Goal: Information Seeking & Learning: Learn about a topic

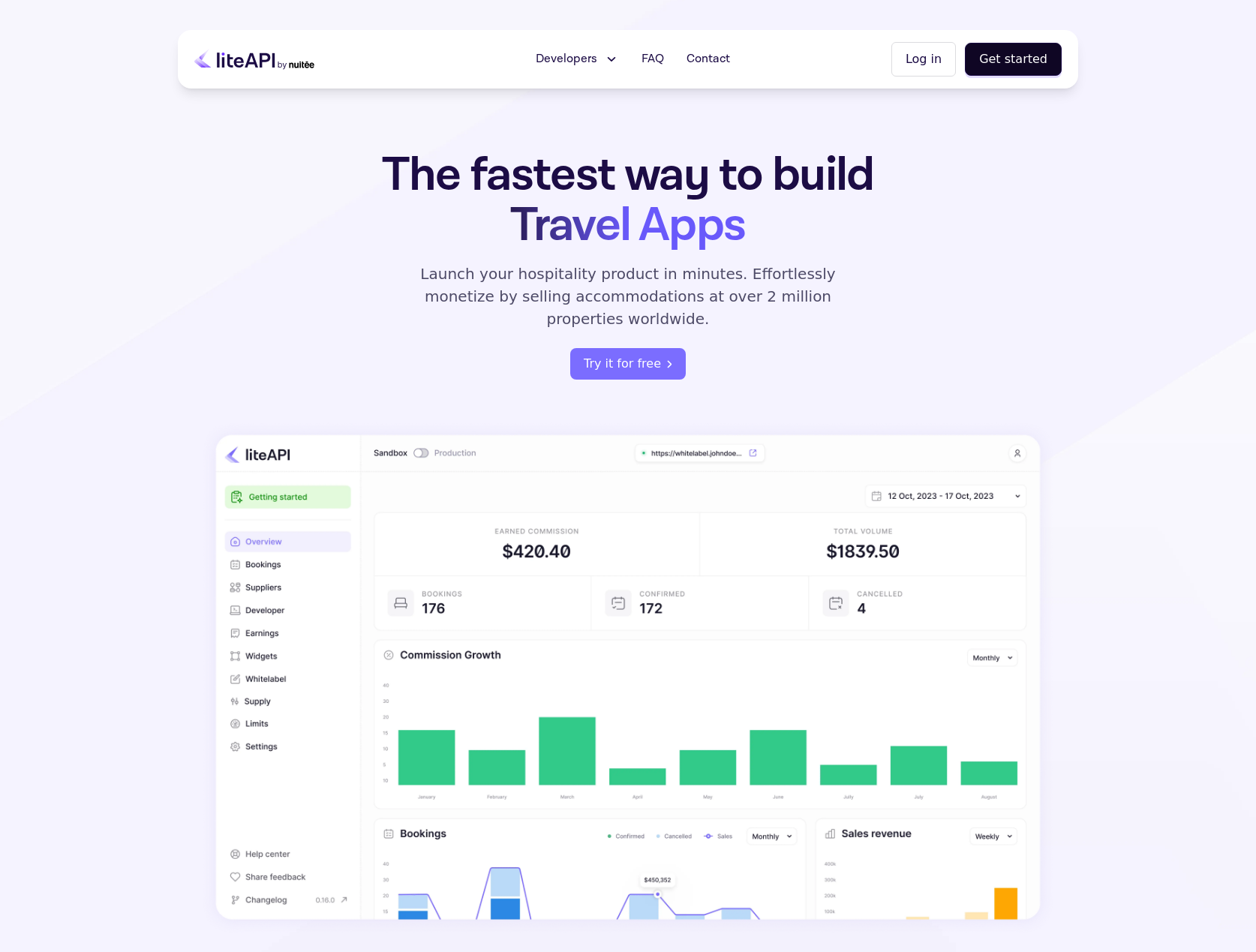
click at [545, 59] on span "Developers" at bounding box center [566, 59] width 62 height 18
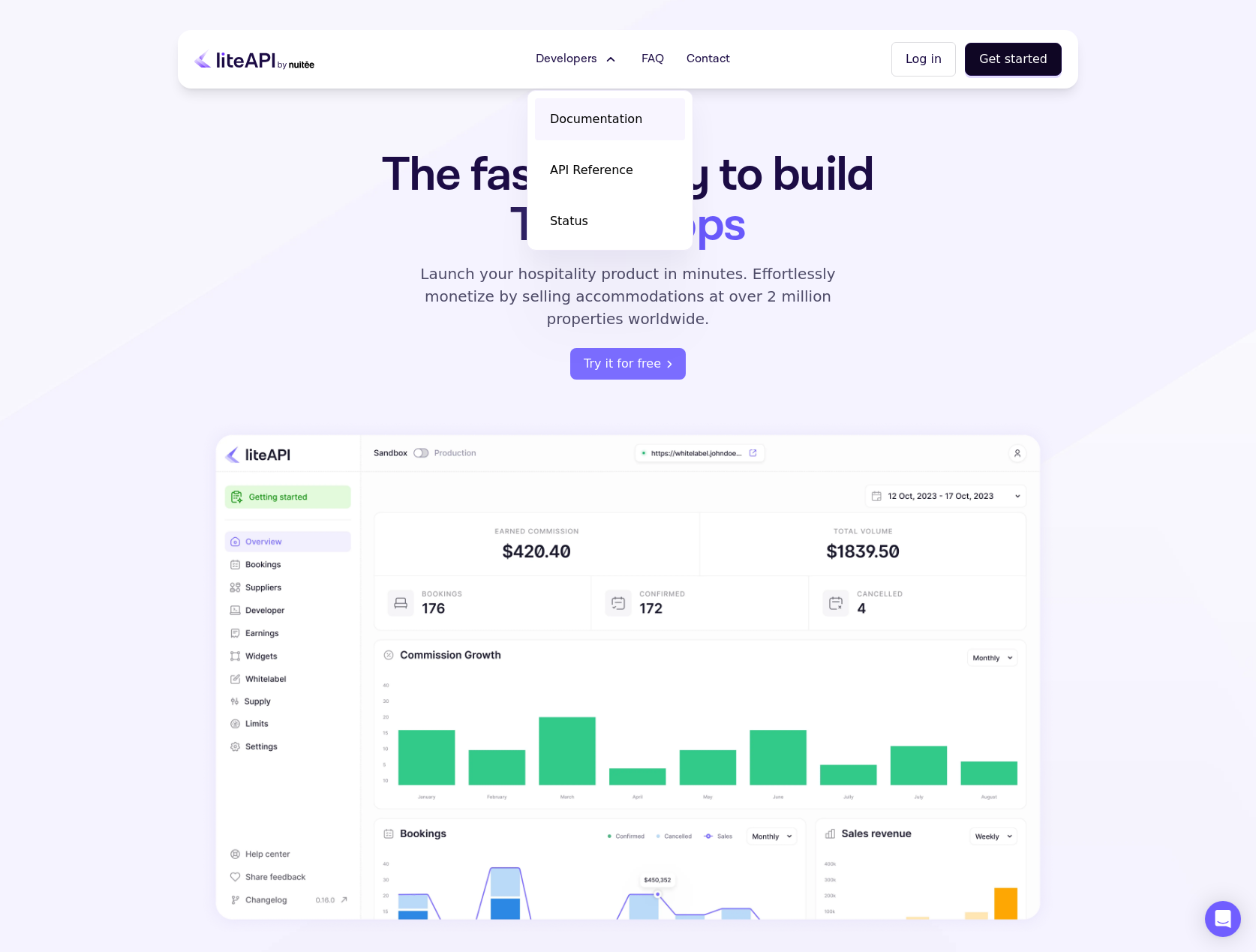
click at [582, 115] on span "Documentation" at bounding box center [596, 119] width 92 height 18
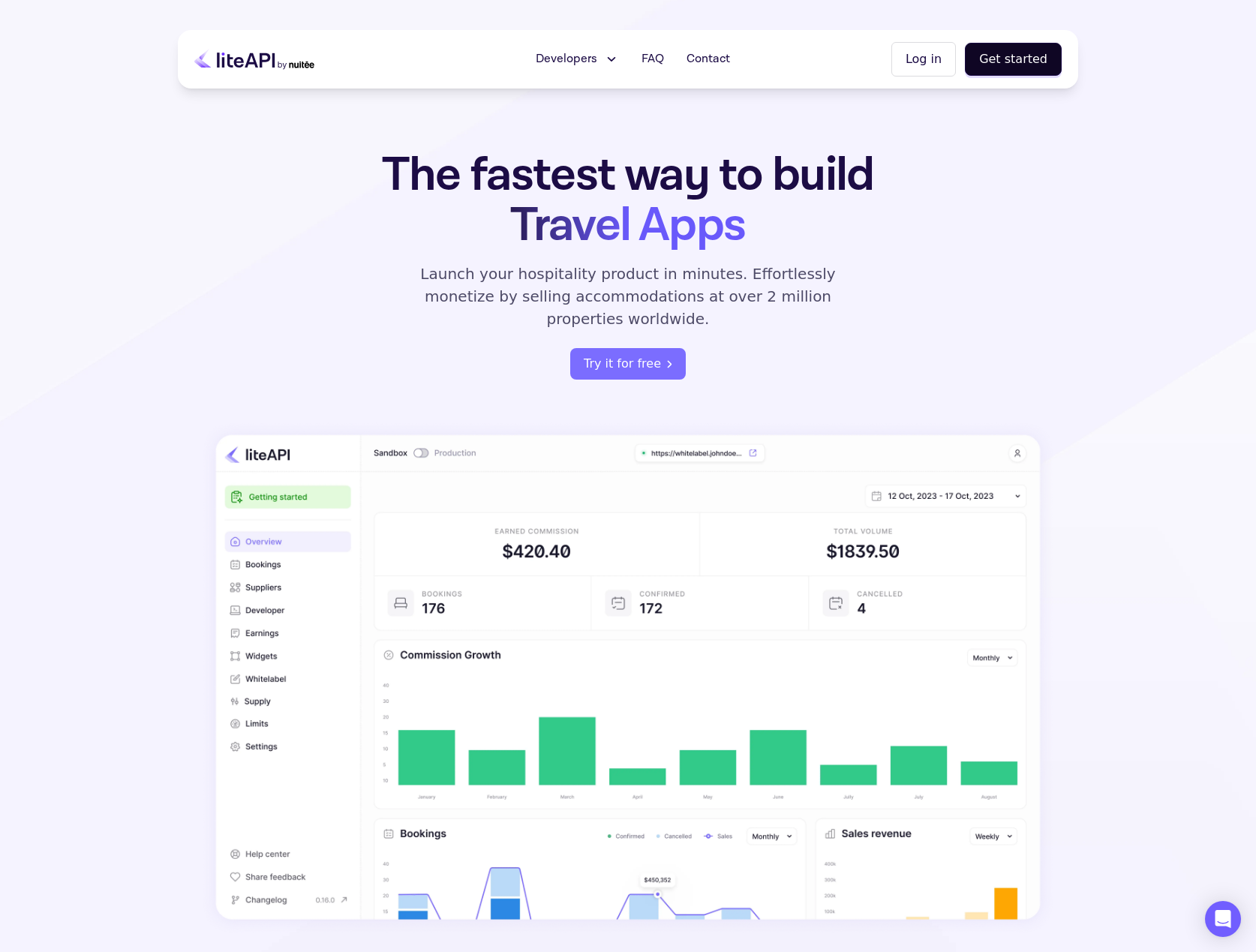
click at [545, 54] on span "Developers" at bounding box center [566, 59] width 62 height 18
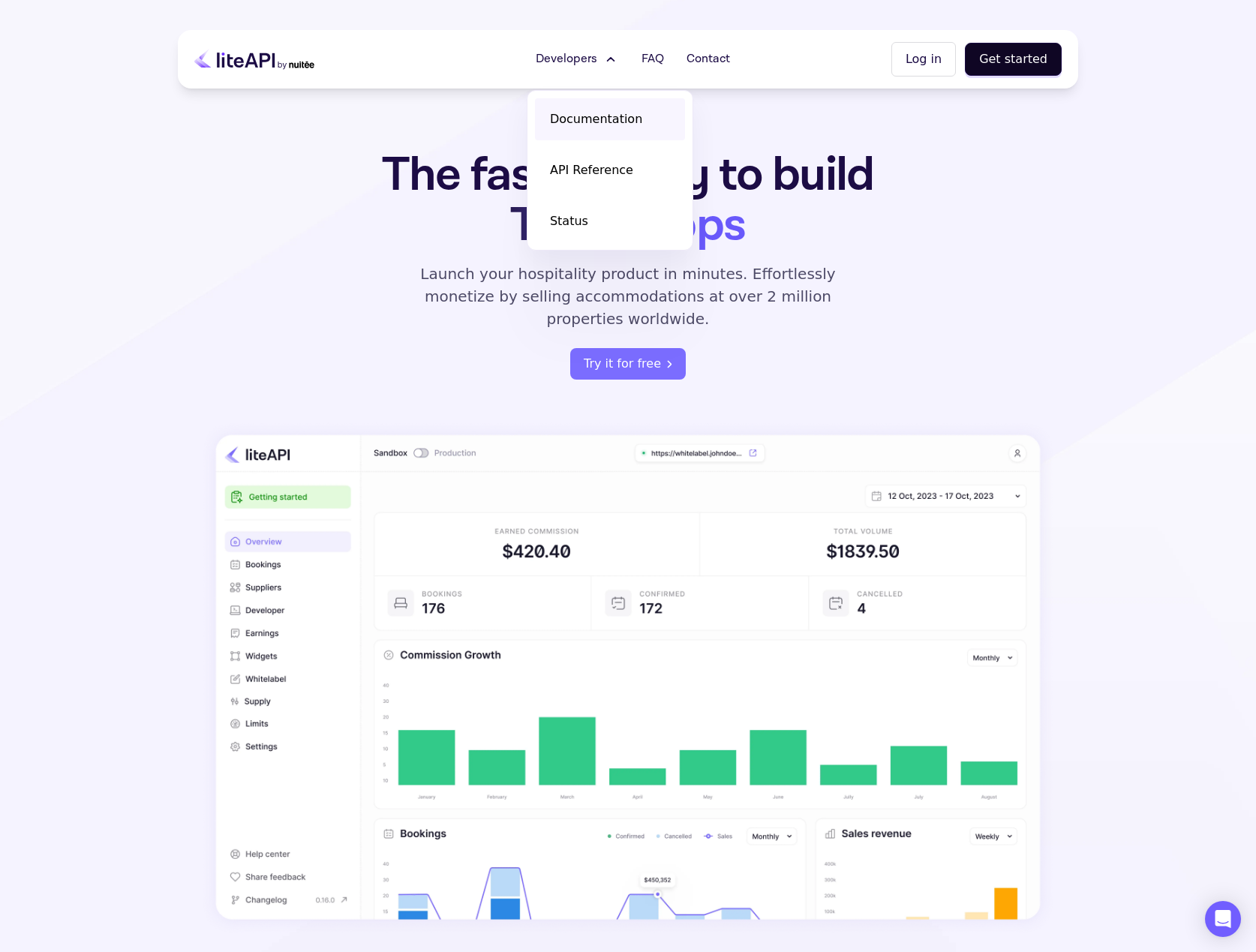
click at [552, 119] on link "Documentation" at bounding box center [609, 119] width 150 height 42
